Goal: Information Seeking & Learning: Learn about a topic

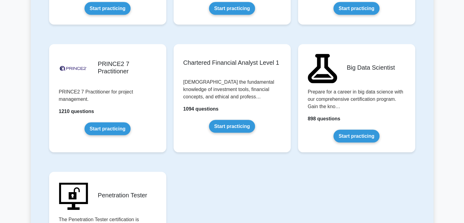
scroll to position [1244, 0]
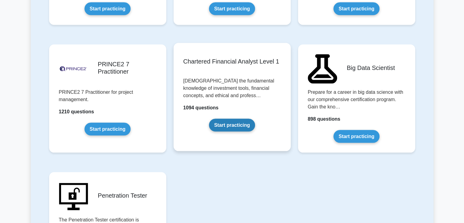
click at [228, 125] on link "Start practicing" at bounding box center [232, 125] width 46 height 13
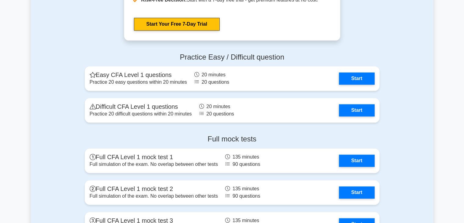
scroll to position [745, 0]
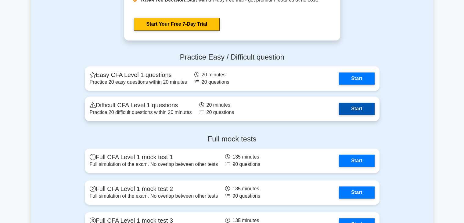
click at [355, 108] on link "Start" at bounding box center [356, 108] width 35 height 12
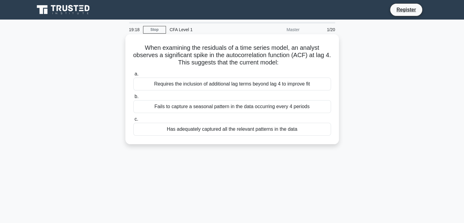
click at [233, 130] on div "Has adequately captured all the relevant patterns in the data" at bounding box center [232, 129] width 198 height 13
click at [133, 121] on input "c. Has adequately captured all the relevant patterns in the data" at bounding box center [133, 119] width 0 height 4
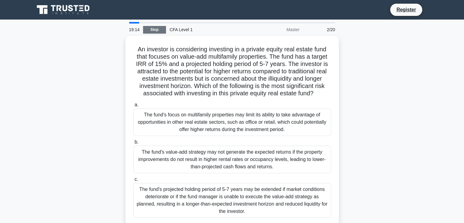
click at [148, 27] on link "Stop" at bounding box center [154, 30] width 23 height 8
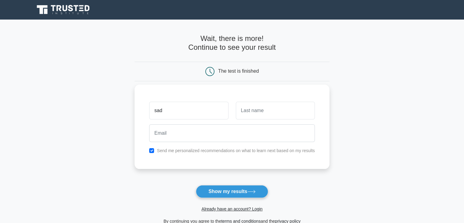
type input "sad"
click at [261, 116] on input "text" at bounding box center [275, 111] width 79 height 18
type input "sdsd"
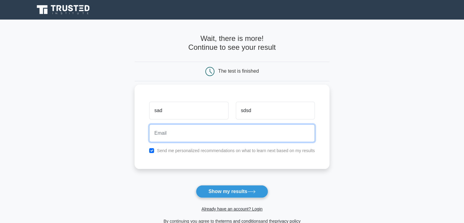
click at [241, 132] on input "email" at bounding box center [232, 133] width 166 height 18
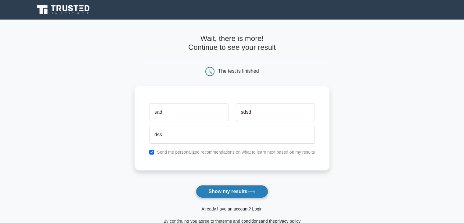
click at [234, 191] on button "Show my results" at bounding box center [232, 191] width 72 height 13
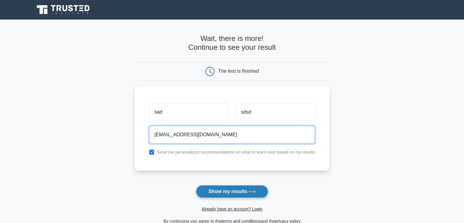
type input "dss@ffgf.com"
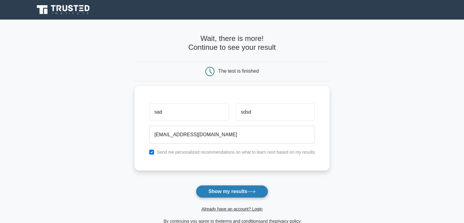
click at [212, 191] on button "Show my results" at bounding box center [232, 191] width 72 height 13
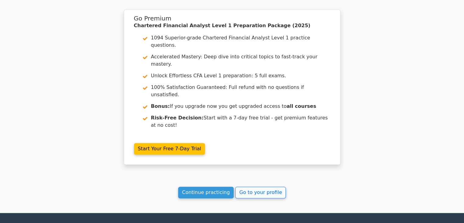
scroll to position [756, 0]
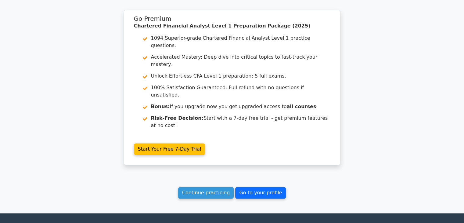
click at [263, 187] on link "Go to your profile" at bounding box center [260, 193] width 51 height 12
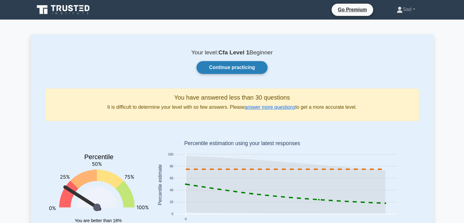
click at [227, 68] on link "Continue practicing" at bounding box center [231, 67] width 71 height 13
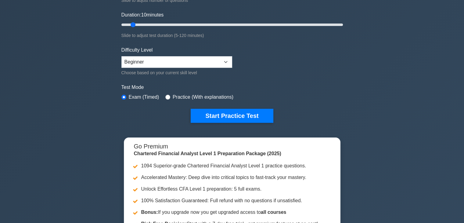
scroll to position [107, 0]
click at [191, 59] on select "Beginner Intermediate Expert" at bounding box center [176, 62] width 111 height 12
select select "expert"
click at [121, 56] on select "Beginner Intermediate Expert" at bounding box center [176, 62] width 111 height 12
click at [165, 96] on input "radio" at bounding box center [167, 96] width 5 height 5
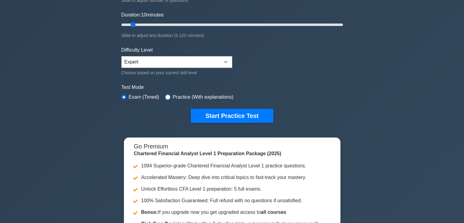
radio input "true"
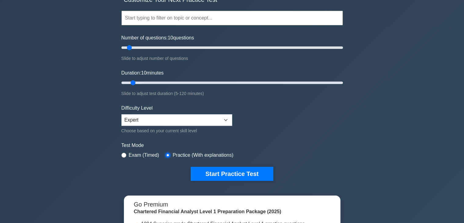
scroll to position [49, 0]
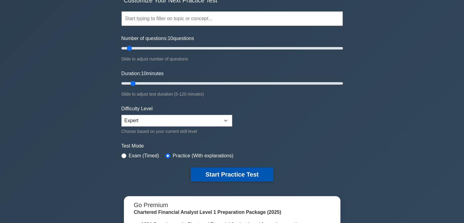
click at [229, 171] on button "Start Practice Test" at bounding box center [232, 174] width 82 height 14
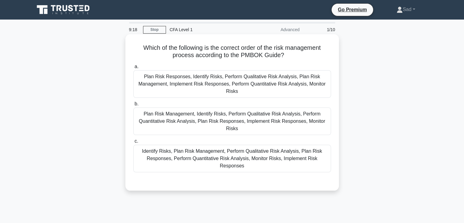
click at [222, 121] on div "Plan Risk Management, Identify Risks, Perform Qualitative Risk Analysis, Perfor…" at bounding box center [232, 120] width 198 height 27
click at [133, 106] on input "b. Plan Risk Management, Identify Risks, Perform Qualitative Risk Analysis, Per…" at bounding box center [133, 104] width 0 height 4
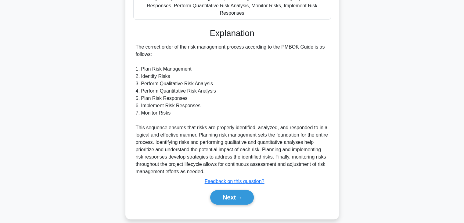
scroll to position [152, 0]
click at [228, 194] on button "Next" at bounding box center [232, 197] width 44 height 15
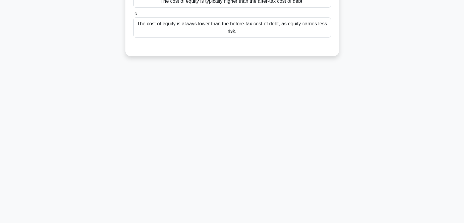
scroll to position [0, 0]
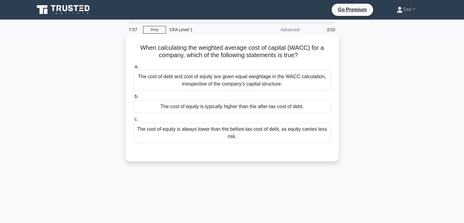
click at [221, 105] on div "The cost of equity is typically higher than the after-tax cost of debt." at bounding box center [232, 106] width 198 height 13
click at [133, 98] on input "b. The cost of equity is typically higher than the after-tax cost of debt." at bounding box center [133, 96] width 0 height 4
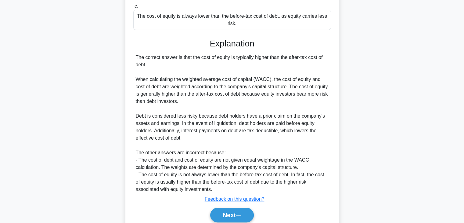
scroll to position [138, 0]
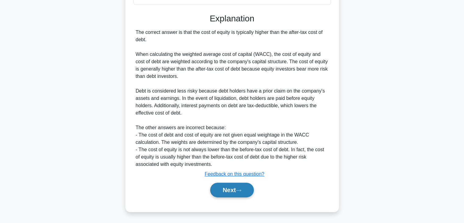
click at [233, 187] on button "Next" at bounding box center [232, 189] width 44 height 15
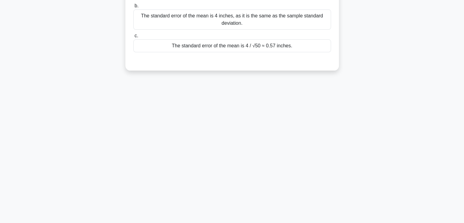
scroll to position [0, 0]
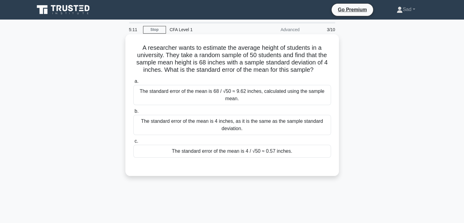
click at [278, 152] on div "The standard error of the mean is 4 / √50 ≈ 0.57 inches." at bounding box center [232, 150] width 198 height 13
click at [133, 143] on input "c. The standard error of the mean is 4 / √50 ≈ 0.57 inches." at bounding box center [133, 141] width 0 height 4
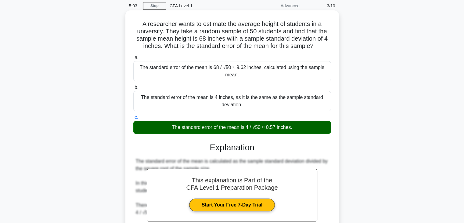
scroll to position [109, 0]
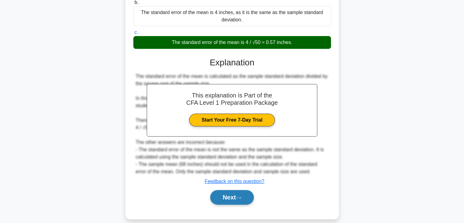
click at [231, 190] on button "Next" at bounding box center [232, 197] width 44 height 15
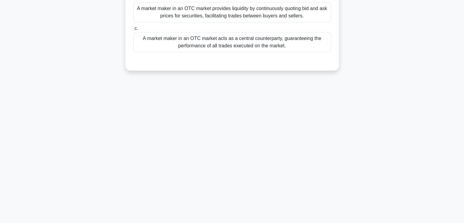
scroll to position [0, 0]
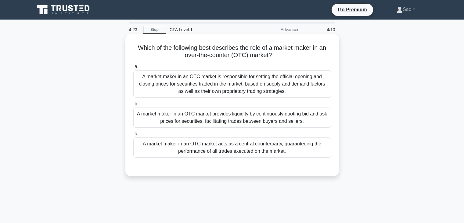
click at [314, 119] on div "A market maker in an OTC market provides liquidity by continuously quoting bid …" at bounding box center [232, 117] width 198 height 20
click at [133, 106] on input "b. A market maker in an OTC market provides liquidity by continuously quoting b…" at bounding box center [133, 104] width 0 height 4
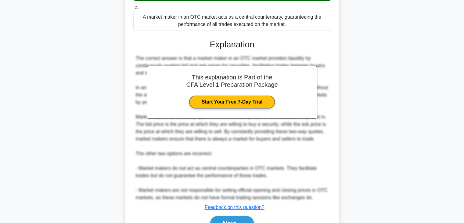
scroll to position [160, 0]
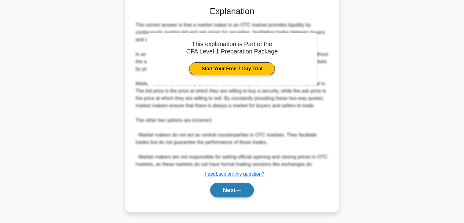
click at [225, 191] on button "Next" at bounding box center [232, 189] width 44 height 15
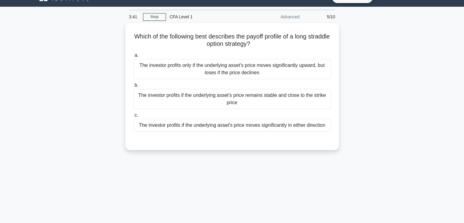
scroll to position [0, 0]
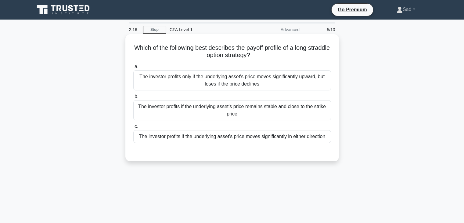
click at [321, 83] on div "The investor profits only if the underlying asset's price moves significantly u…" at bounding box center [232, 80] width 198 height 20
click at [133, 69] on input "a. The investor profits only if the underlying asset's price moves significantl…" at bounding box center [133, 67] width 0 height 4
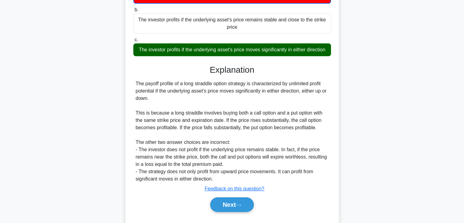
scroll to position [109, 0]
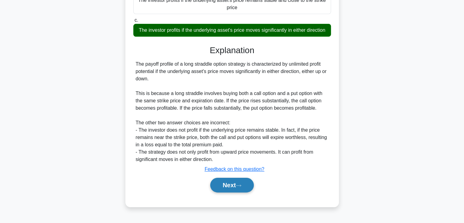
click at [241, 187] on icon at bounding box center [238, 185] width 5 height 3
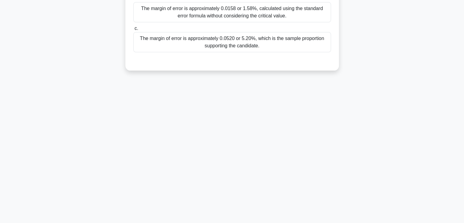
scroll to position [0, 0]
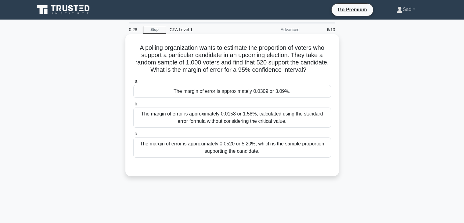
click at [284, 148] on div "The margin of error is approximately 0.0520 or 5.20%, which is the sample propo…" at bounding box center [232, 147] width 198 height 20
click at [133, 136] on input "c. The margin of error is approximately 0.0520 or 5.20%, which is the sample pr…" at bounding box center [133, 134] width 0 height 4
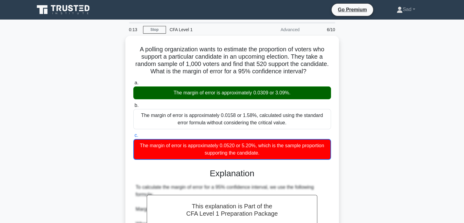
drag, startPoint x: 312, startPoint y: 71, endPoint x: 120, endPoint y: 45, distance: 193.7
click at [120, 45] on div "A polling organization wants to estimate the proportion of voters who support a…" at bounding box center [232, 219] width 402 height 367
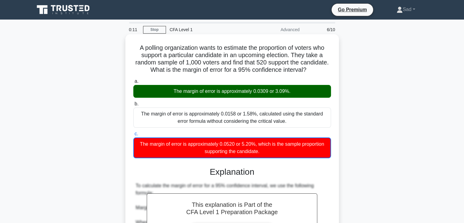
copy h5 "A polling organization wants to estimate the proportion of voters who support a…"
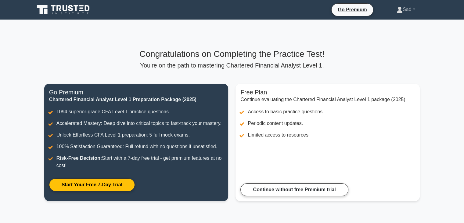
scroll to position [55, 0]
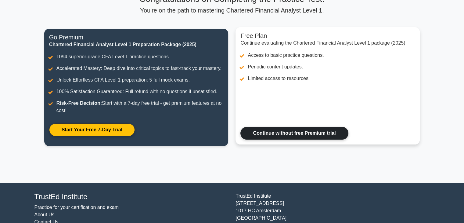
click at [292, 131] on link "Continue without free Premium trial" at bounding box center [294, 133] width 108 height 13
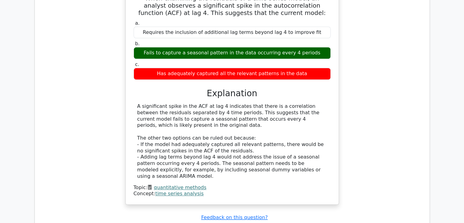
scroll to position [756, 0]
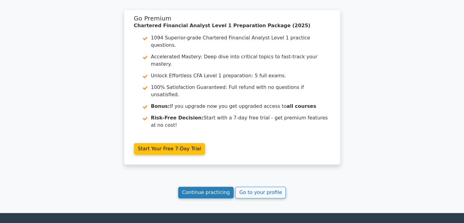
click at [218, 186] on link "Continue practicing" at bounding box center [206, 192] width 56 height 12
